Goal: Register for event/course

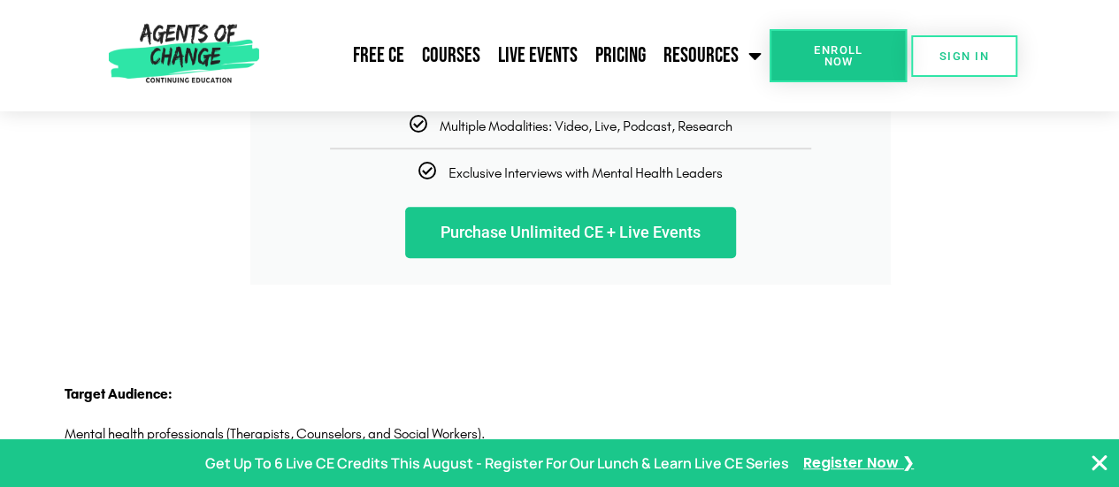
scroll to position [3877, 0]
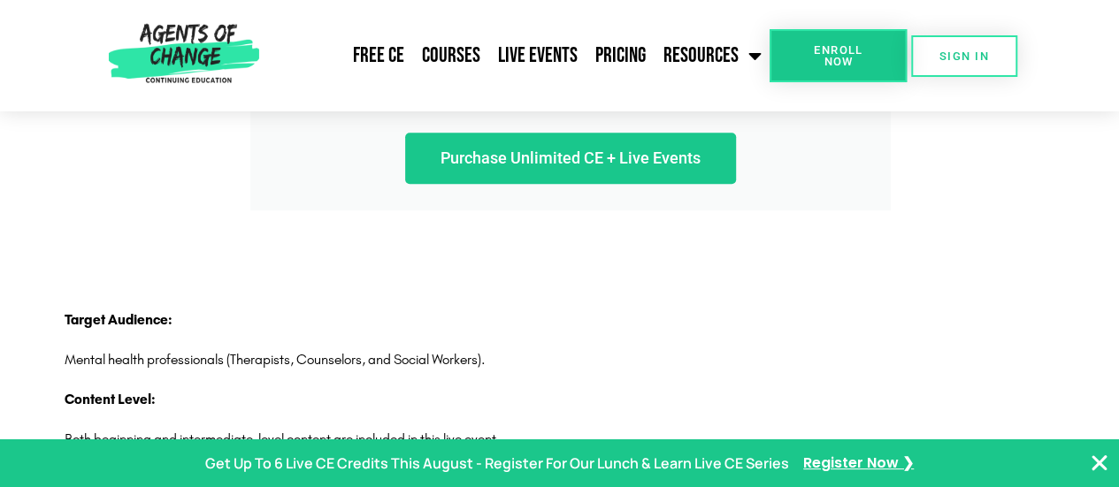
click at [554, 184] on link "Purchase Unlimited CE + Live Events" at bounding box center [570, 158] width 331 height 51
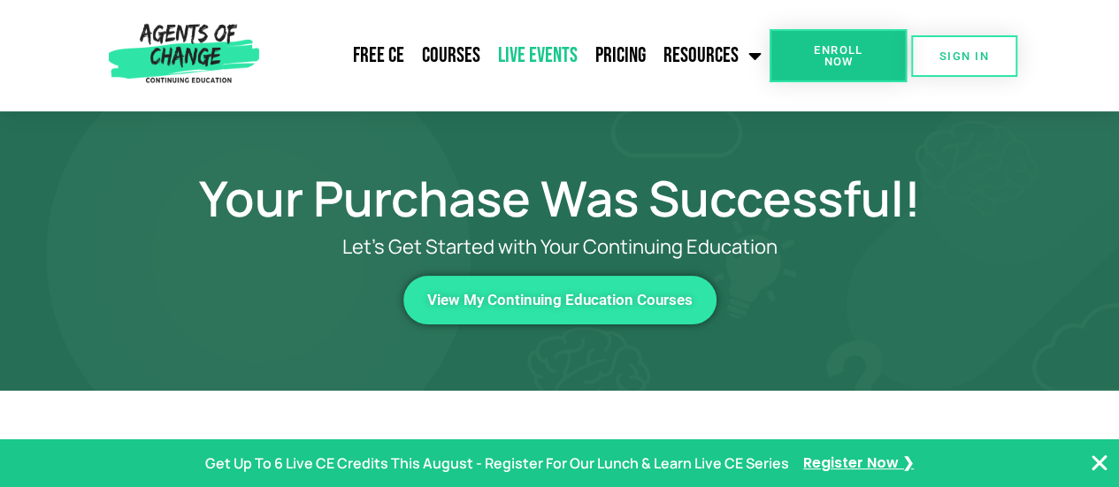
click at [538, 51] on link "Live Events" at bounding box center [537, 56] width 97 height 44
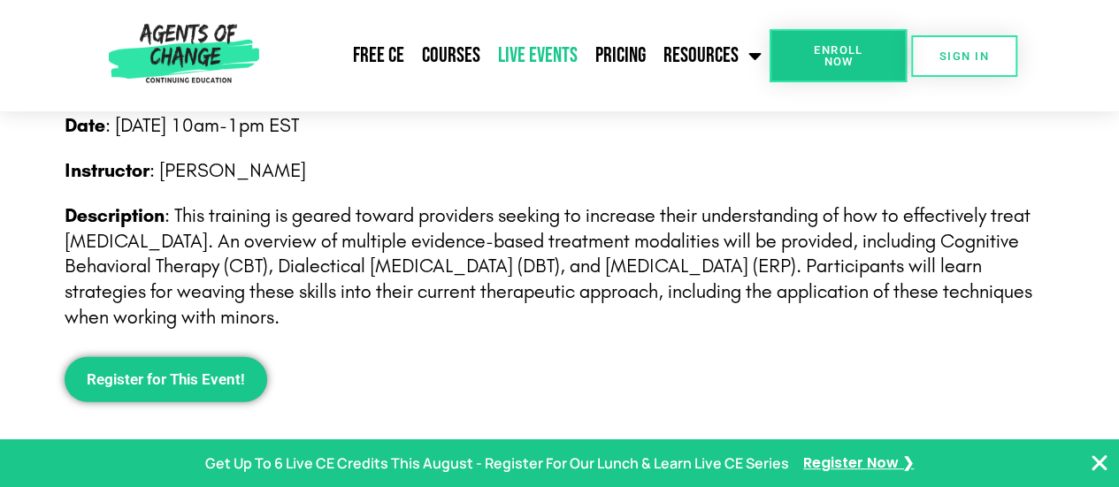
scroll to position [1945, 0]
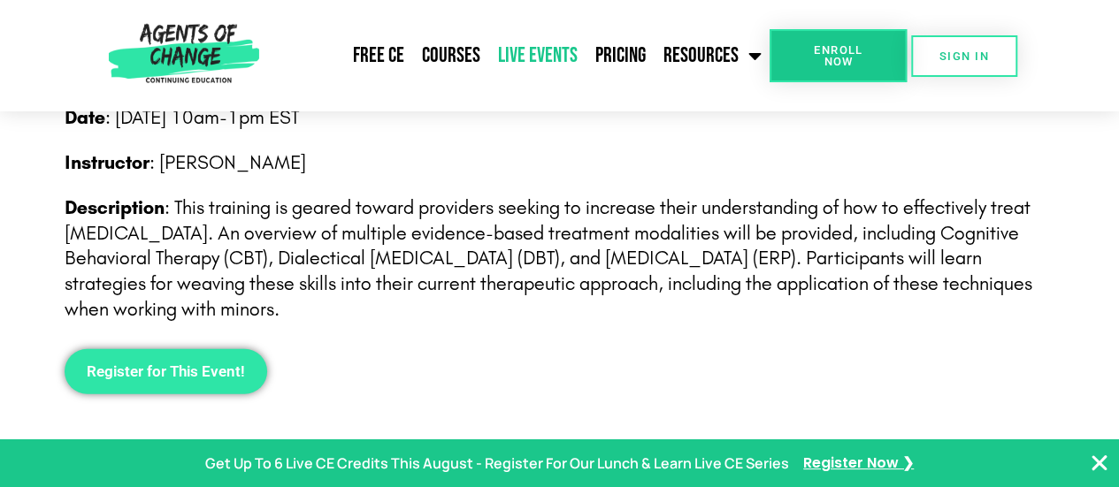
click at [201, 374] on span "Register for This Event!" at bounding box center [166, 371] width 158 height 15
click at [214, 370] on span "Register for This Event!" at bounding box center [166, 371] width 158 height 15
